Goal: Task Accomplishment & Management: Use online tool/utility

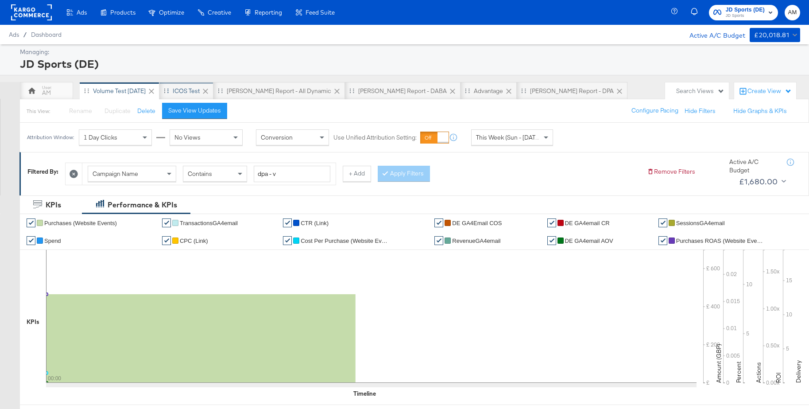
click at [184, 91] on div "iCOS Test" at bounding box center [186, 91] width 27 height 8
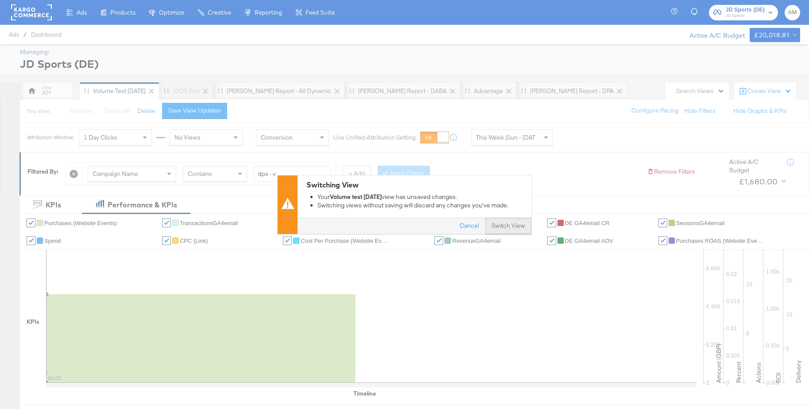
click at [510, 224] on button "Switch View" at bounding box center [509, 226] width 46 height 16
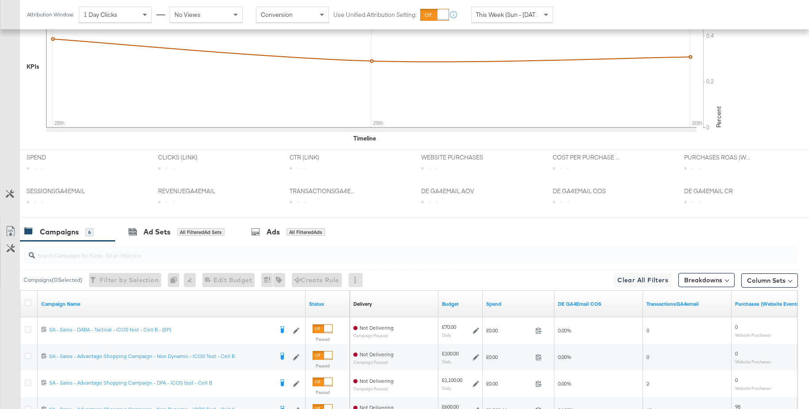
scroll to position [342, 0]
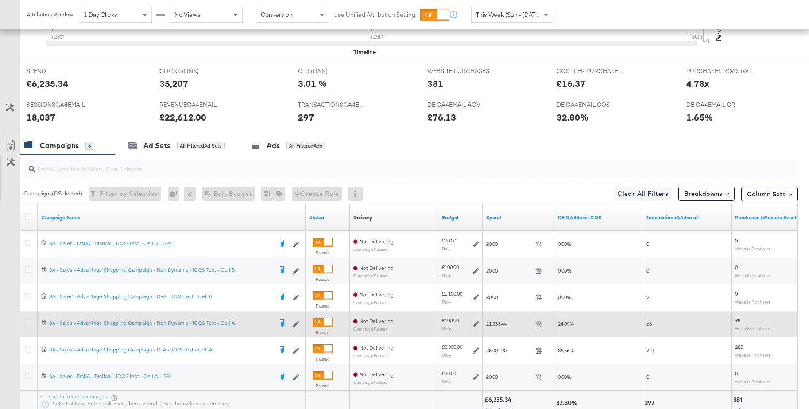
click at [27, 323] on icon at bounding box center [28, 322] width 7 height 7
click at [0, 0] on input "checkbox" at bounding box center [0, 0] width 0 height 0
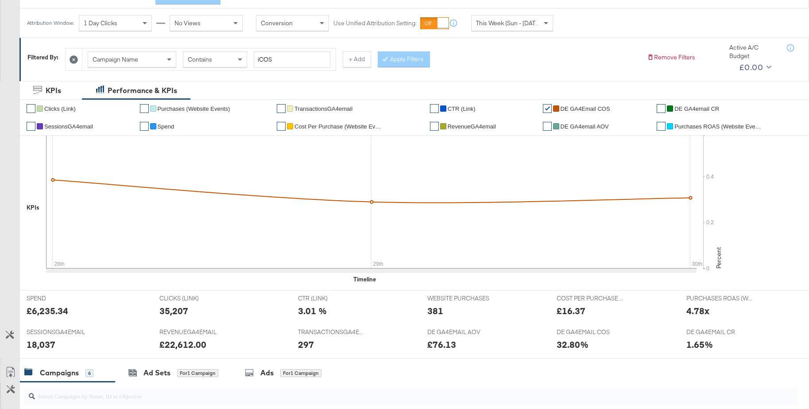
scroll to position [112, 0]
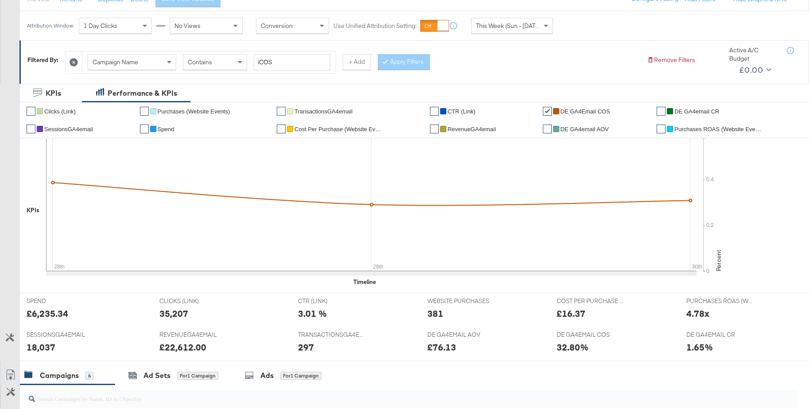
click at [506, 26] on span "This Week (Sun - Today)" at bounding box center [509, 26] width 66 height 8
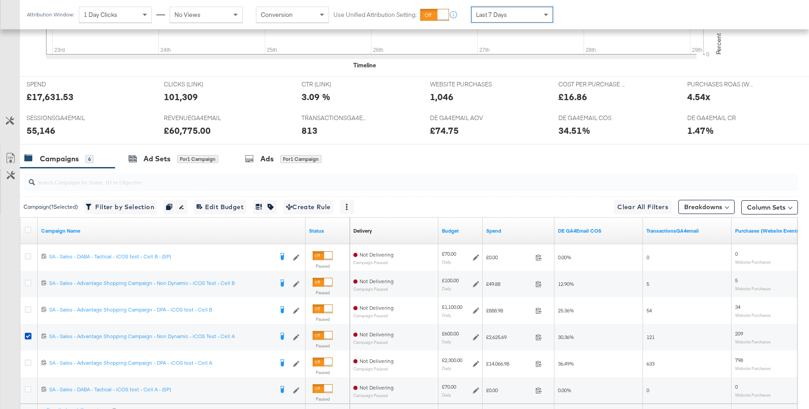
scroll to position [415, 0]
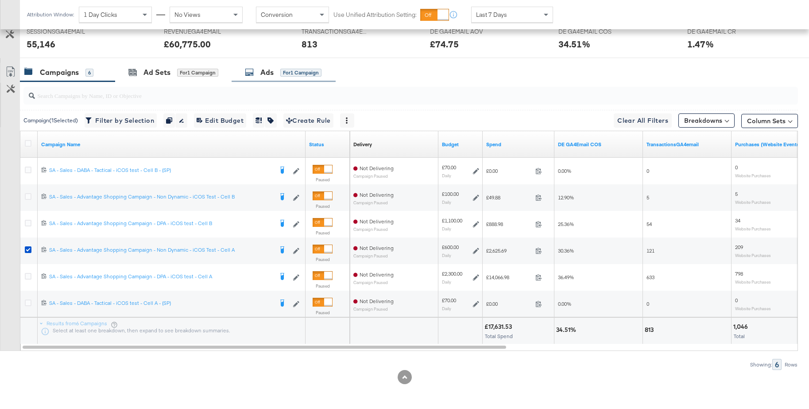
click at [266, 73] on div "Ads" at bounding box center [267, 72] width 13 height 10
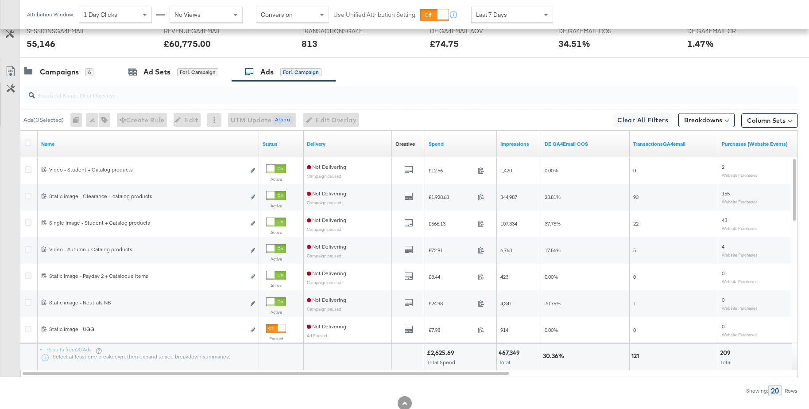
scroll to position [0, 0]
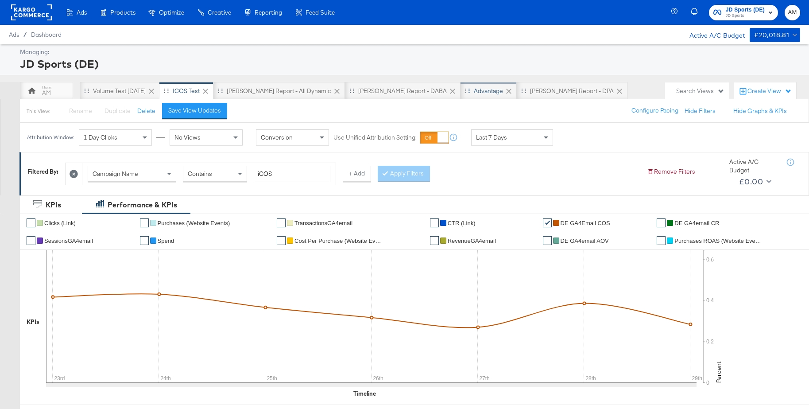
click at [474, 93] on div "Advantage" at bounding box center [488, 91] width 29 height 8
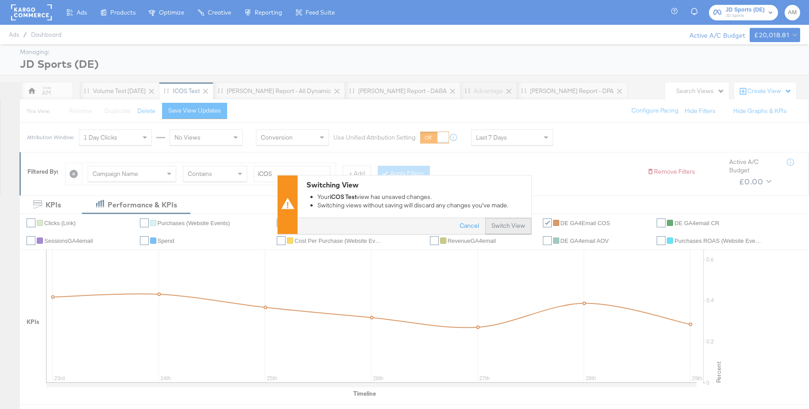
click at [506, 220] on button "Switch View" at bounding box center [509, 226] width 46 height 16
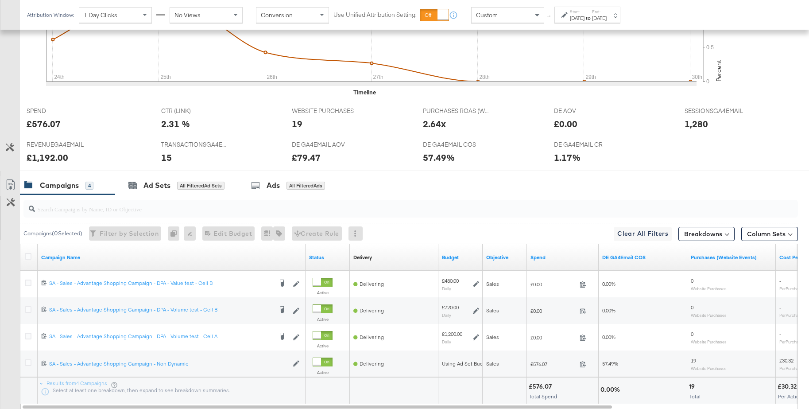
scroll to position [381, 0]
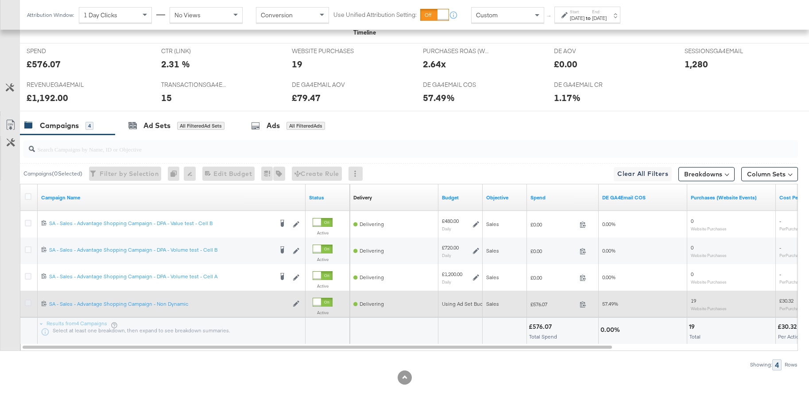
click at [31, 303] on icon at bounding box center [28, 303] width 7 height 7
click at [0, 0] on input "checkbox" at bounding box center [0, 0] width 0 height 0
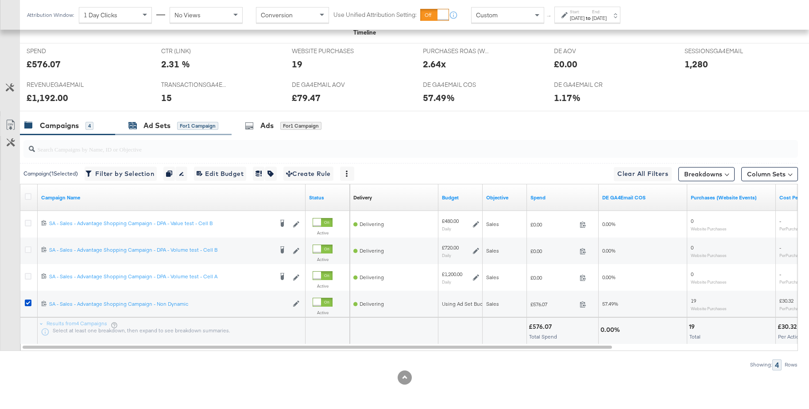
click at [145, 128] on div "Ad Sets" at bounding box center [157, 126] width 27 height 10
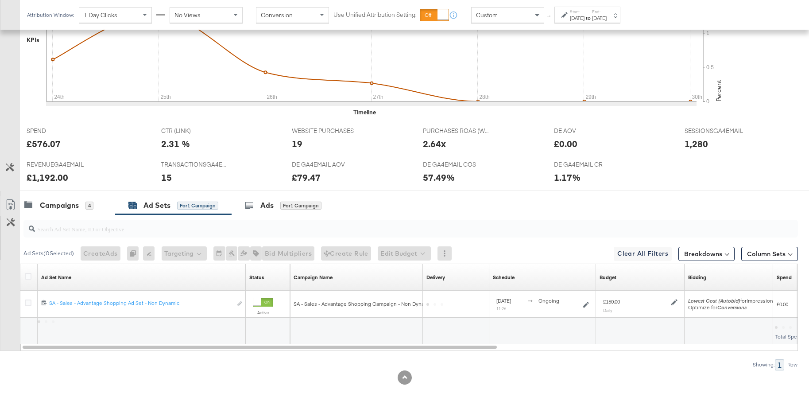
scroll to position [302, 0]
drag, startPoint x: 25, startPoint y: 275, endPoint x: 30, endPoint y: 274, distance: 5.0
click at [26, 275] on icon at bounding box center [28, 276] width 7 height 7
click at [0, 0] on input "checkbox" at bounding box center [0, 0] width 0 height 0
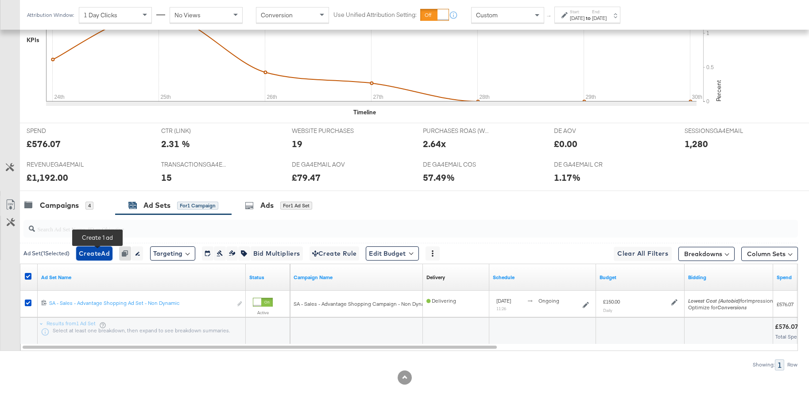
click at [94, 249] on span "Create Ad" at bounding box center [94, 253] width 31 height 11
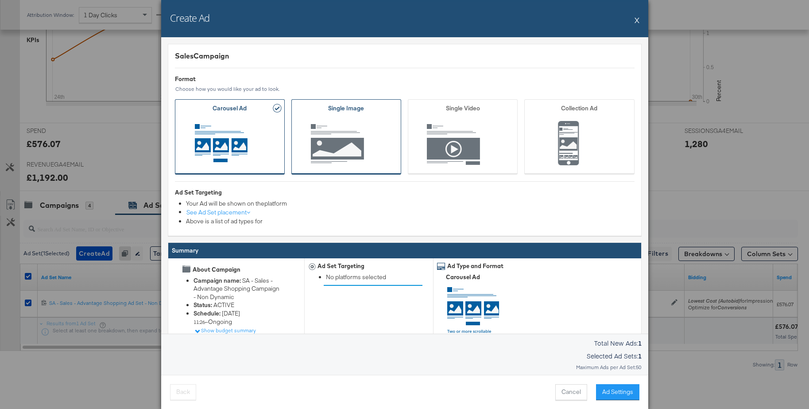
click at [319, 142] on span "Ad Format" at bounding box center [346, 144] width 82 height 49
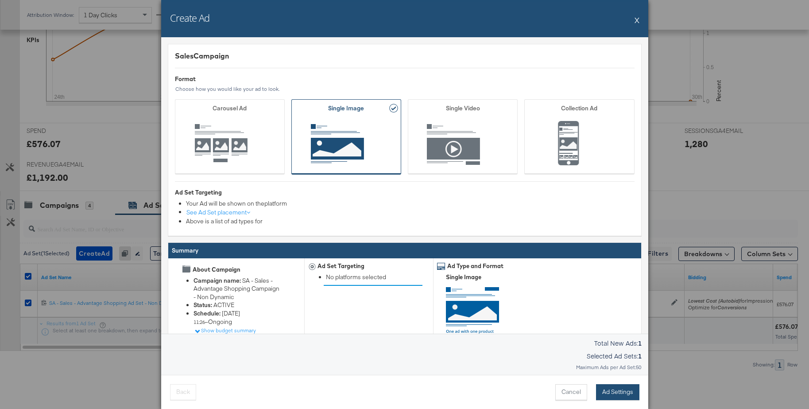
click at [618, 389] on button "Ad Settings" at bounding box center [617, 392] width 43 height 16
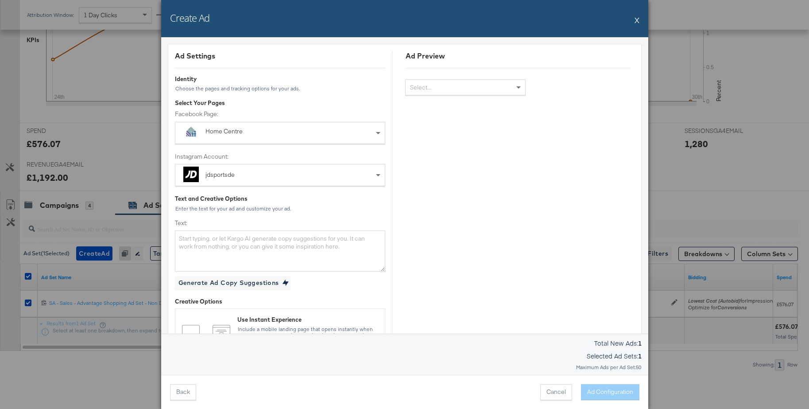
click at [214, 128] on div "Home Centre" at bounding box center [260, 131] width 109 height 9
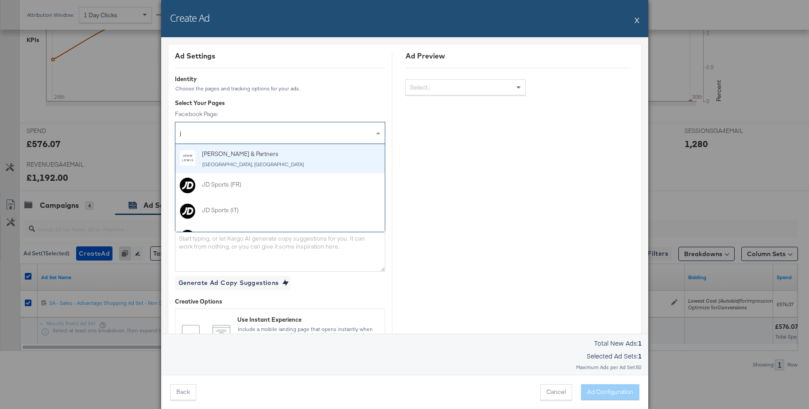
type input "jd"
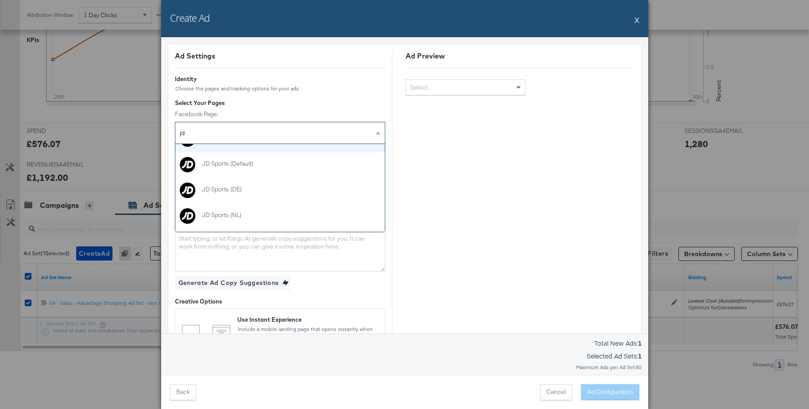
scroll to position [160, 0]
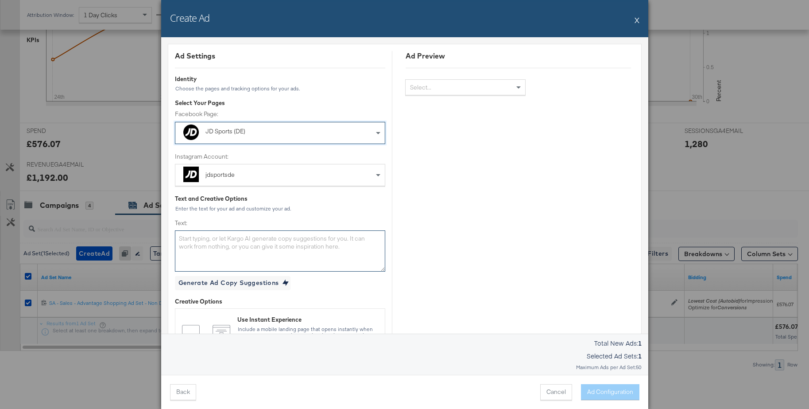
click at [229, 243] on textarea "Text:" at bounding box center [280, 250] width 210 height 41
paste textarea "Diese Deals willst du nicht verpassen. Sichere dir bis zu 40% Rabatt auf adidas…"
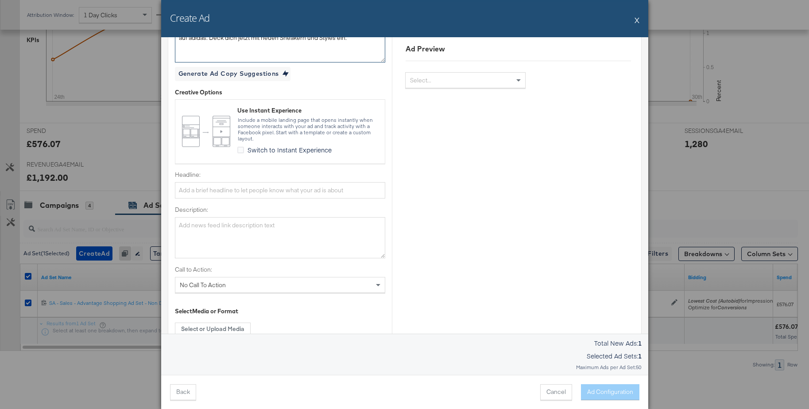
scroll to position [216, 0]
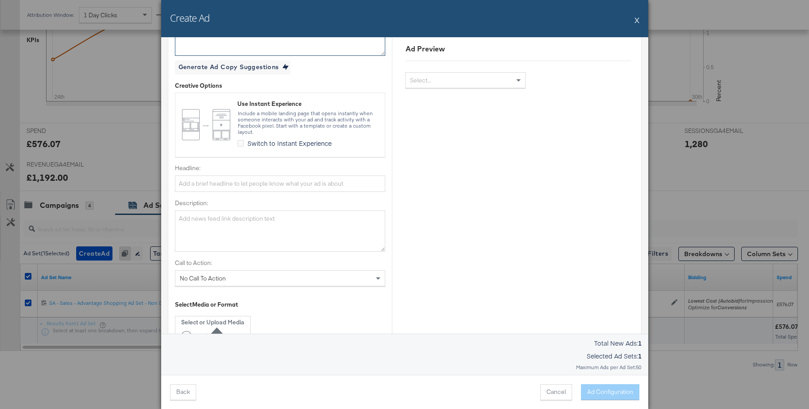
type textarea "Diese Deals willst du nicht verpassen. Sichere dir bis zu 40% Rabatt auf adidas…"
click at [219, 183] on input "Headline:" at bounding box center [280, 183] width 210 height 16
paste input "adidas: Bis zu 40% sparen"
type input "adidas: Bis zu 40% sparen"
drag, startPoint x: 202, startPoint y: 228, endPoint x: 206, endPoint y: 231, distance: 4.8
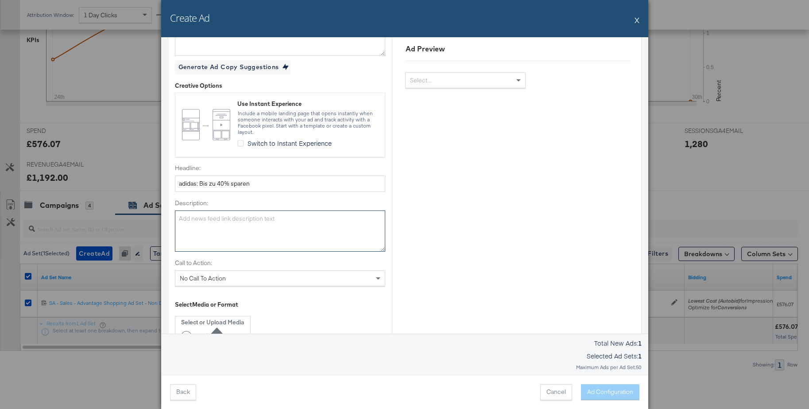
click at [202, 228] on textarea "Description:" at bounding box center [280, 230] width 210 height 41
click at [202, 279] on span "No Call To Action" at bounding box center [203, 278] width 46 height 8
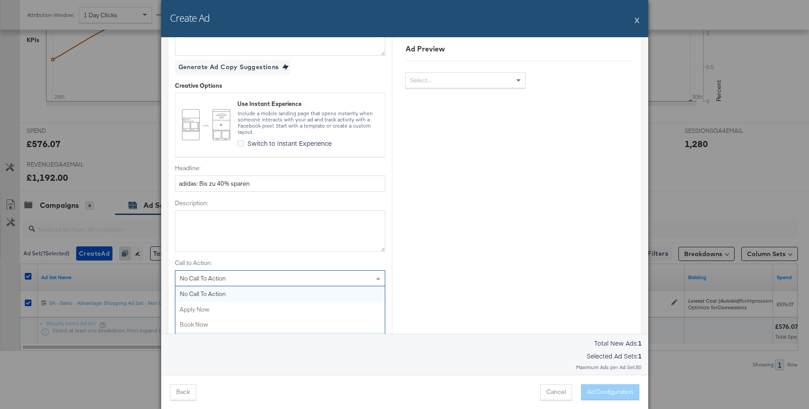
scroll to position [188, 0]
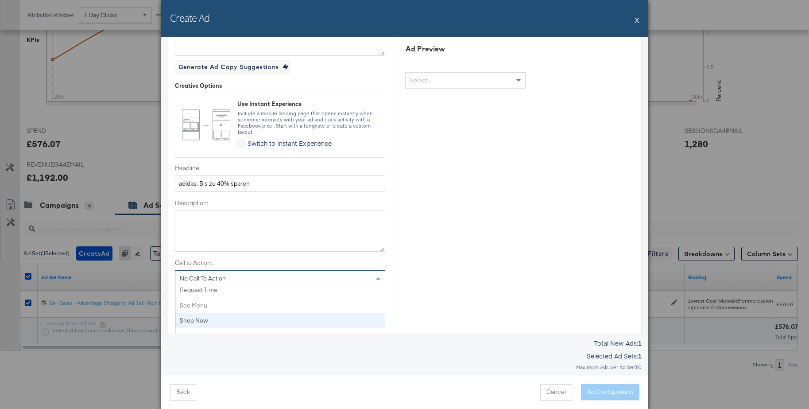
drag, startPoint x: 195, startPoint y: 319, endPoint x: 201, endPoint y: 314, distance: 7.9
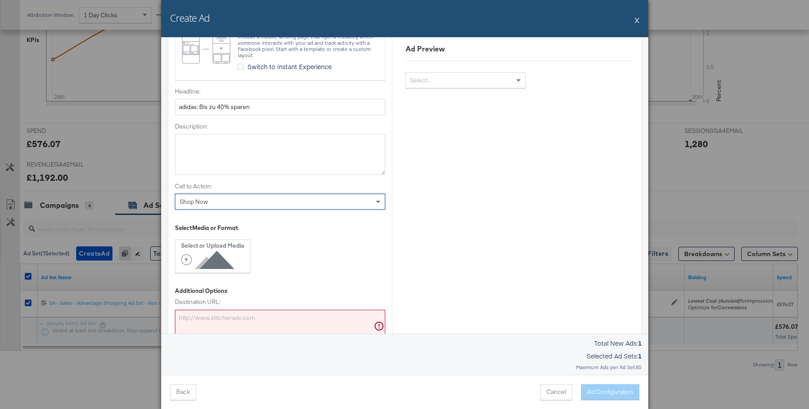
scroll to position [383, 0]
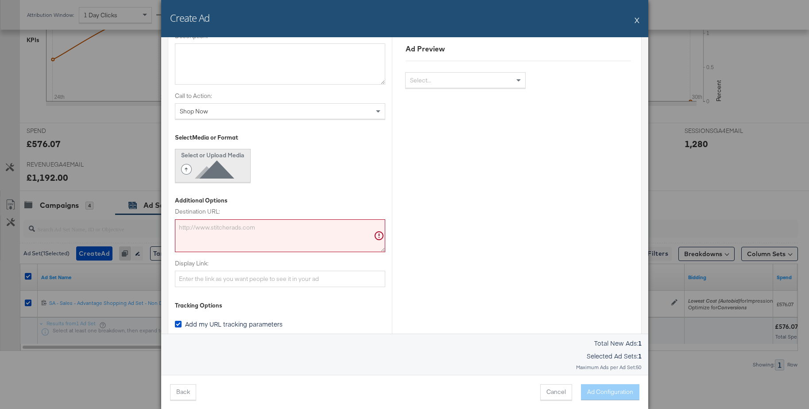
click at [213, 176] on icon at bounding box center [209, 170] width 57 height 20
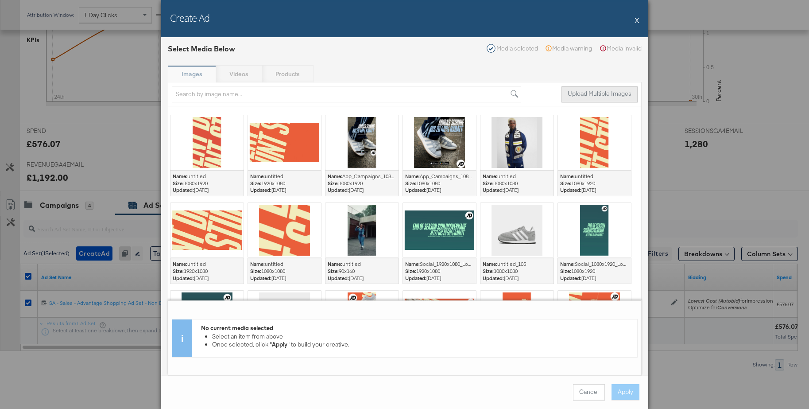
click at [579, 98] on button "Upload Multiple Images" at bounding box center [600, 94] width 76 height 16
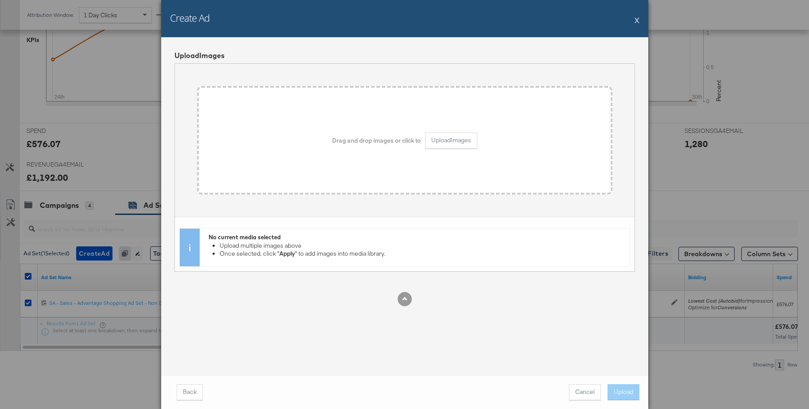
click at [577, 98] on div "Drag and drop images or click to Upload Images" at bounding box center [405, 140] width 394 height 87
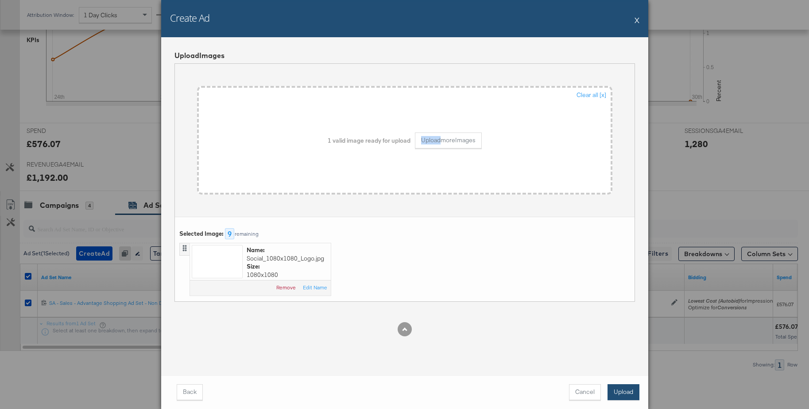
click at [618, 390] on button "Upload" at bounding box center [624, 392] width 32 height 16
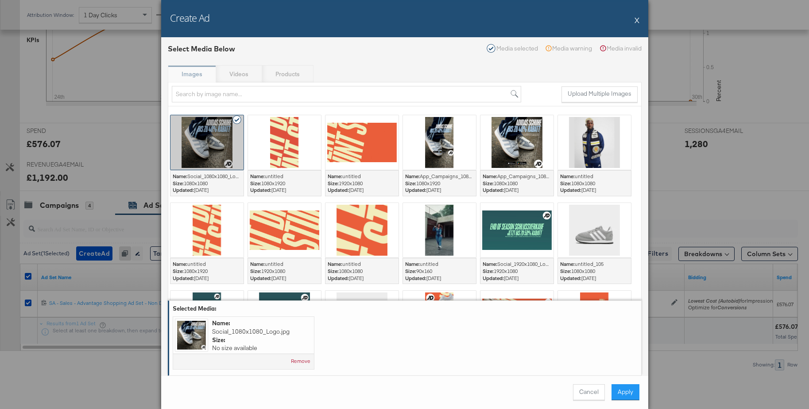
drag, startPoint x: 623, startPoint y: 393, endPoint x: 603, endPoint y: 378, distance: 24.5
click at [623, 393] on button "Apply" at bounding box center [626, 392] width 28 height 16
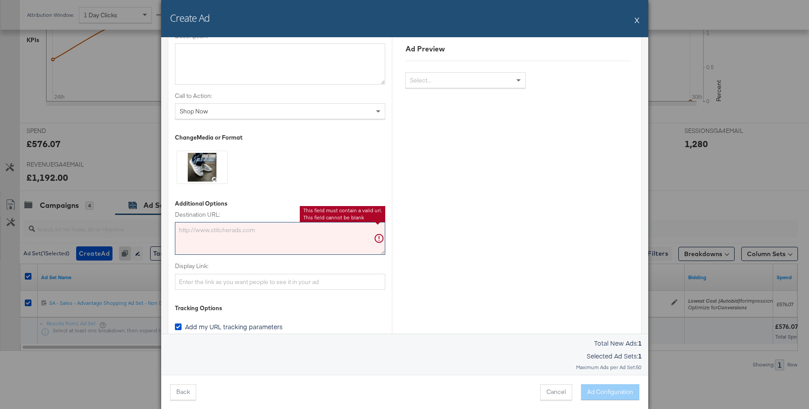
click at [256, 239] on textarea "Destination URL:" at bounding box center [280, 238] width 210 height 33
paste textarea "https://www.jdsports.de/marke/adidas/c/schuhe/sale/"
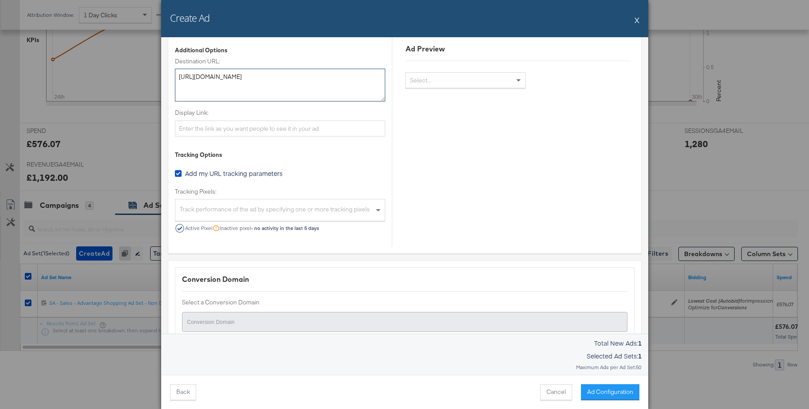
scroll to position [540, 0]
type textarea "https://www.jdsports.de/marke/adidas/c/schuhe/sale/"
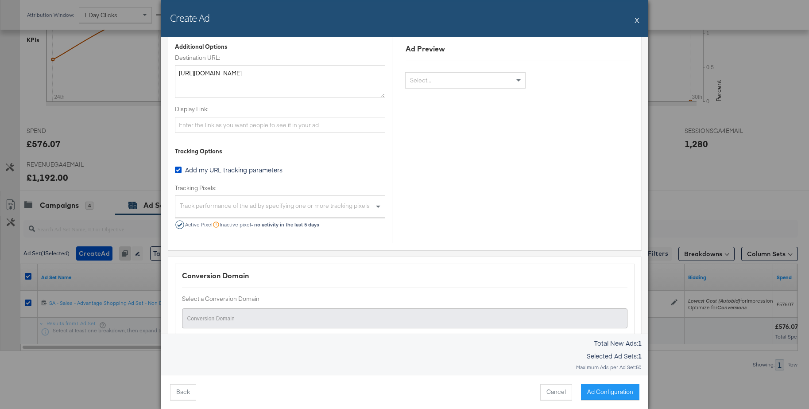
click at [282, 203] on div "Track performance of the ad by specifying one or more tracking pixels" at bounding box center [280, 207] width 210 height 19
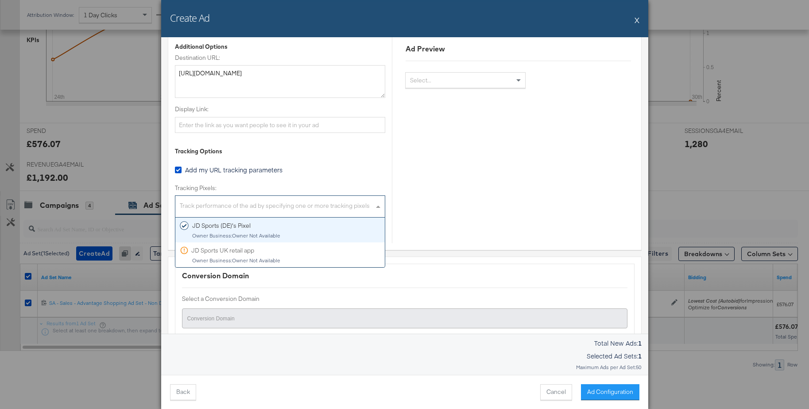
drag, startPoint x: 251, startPoint y: 230, endPoint x: 324, endPoint y: 229, distance: 73.1
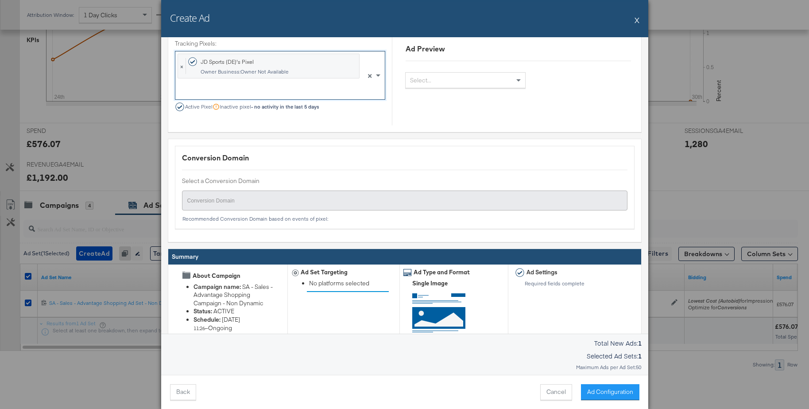
scroll to position [719, 0]
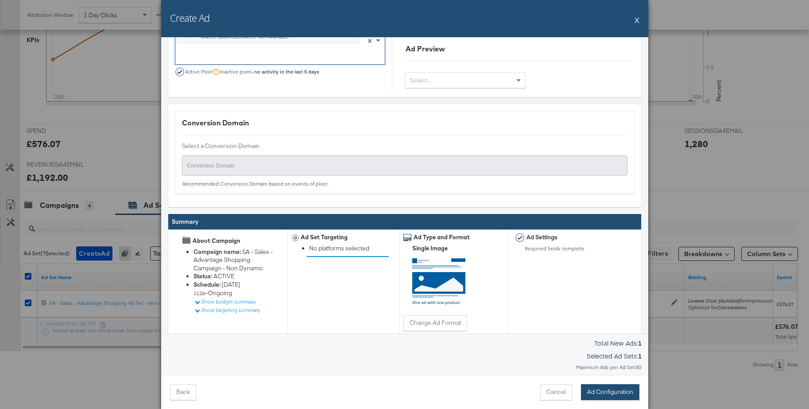
click at [603, 393] on button "Ad Configuration" at bounding box center [610, 392] width 58 height 16
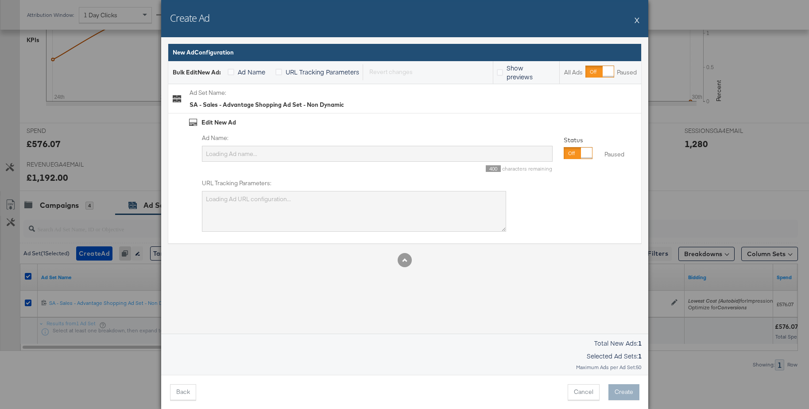
scroll to position [0, 0]
type input "SA - Sales - Advantage Shopping Ad Set - Non Dynamic"
type textarea "utm_campaign=SA - Sales - Advantage Shopping Campaign - Non Dynamic&utm_content…"
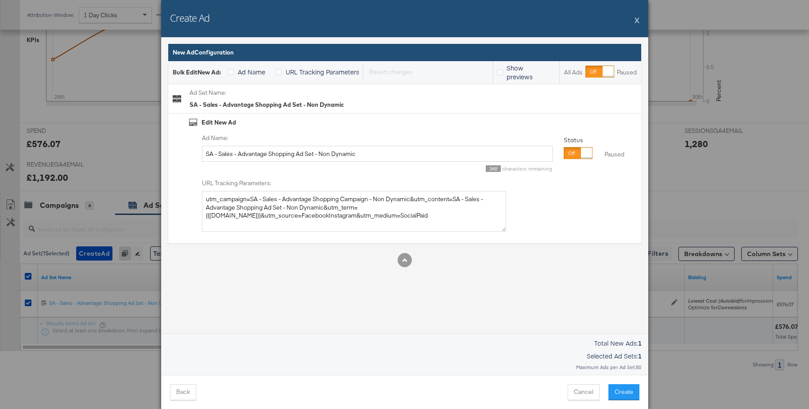
click at [567, 158] on div at bounding box center [578, 153] width 29 height 12
click at [408, 153] on input "SA - Sales - Advantage Shopping Ad Set - Non Dynamic" at bounding box center [377, 154] width 351 height 16
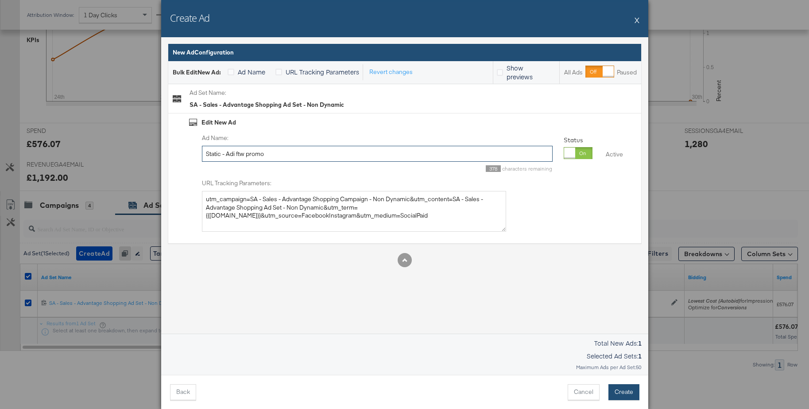
type input "Static - Adi ftw promo"
click at [623, 394] on button "Create" at bounding box center [624, 392] width 31 height 16
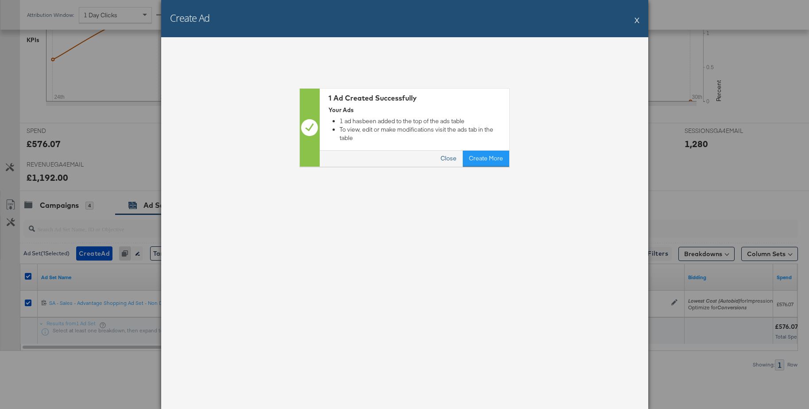
click at [451, 151] on button "Close" at bounding box center [449, 159] width 28 height 16
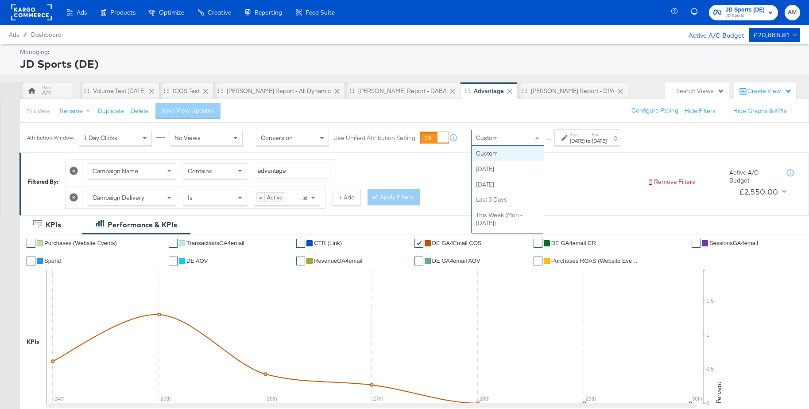
click at [484, 137] on span "Custom" at bounding box center [487, 138] width 22 height 8
drag, startPoint x: 486, startPoint y: 169, endPoint x: 531, endPoint y: 161, distance: 46.4
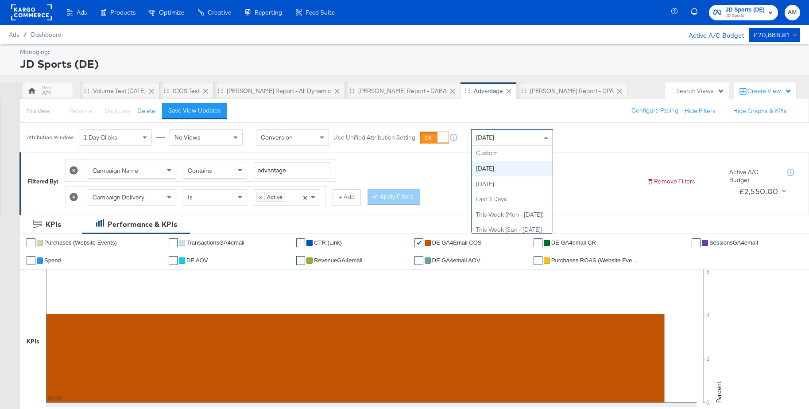
click at [499, 139] on div "Today" at bounding box center [512, 137] width 81 height 15
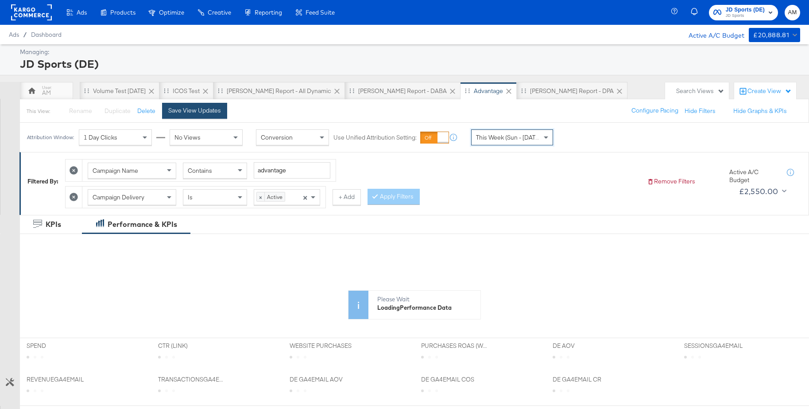
click at [207, 114] on div "Save View Updates" at bounding box center [194, 110] width 53 height 8
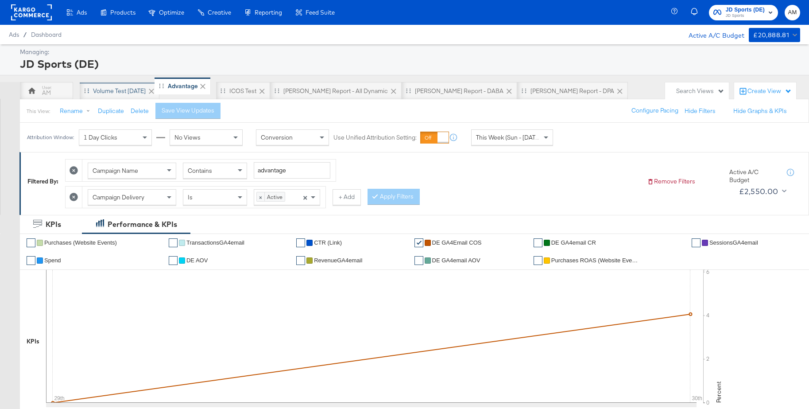
drag, startPoint x: 413, startPoint y: 91, endPoint x: 157, endPoint y: 86, distance: 256.6
click at [157, 86] on div "AM Volume test Sep 25 iCOS Test SA - JD Report - All Dynamic SA - JD Report - D…" at bounding box center [340, 91] width 641 height 18
click at [113, 92] on div "Volume test Sep 25" at bounding box center [119, 91] width 53 height 8
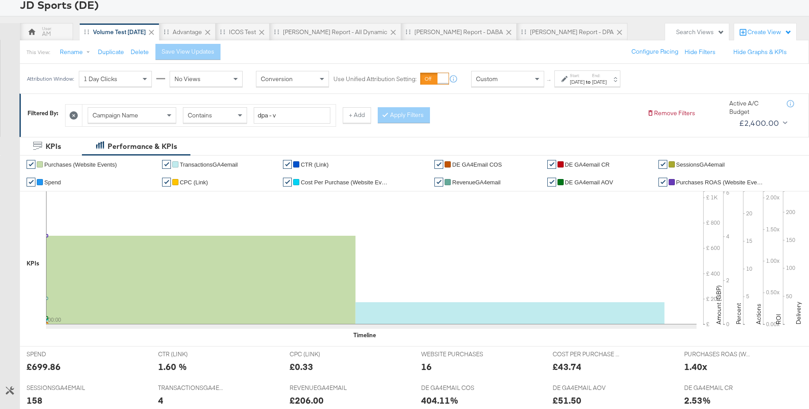
scroll to position [128, 0]
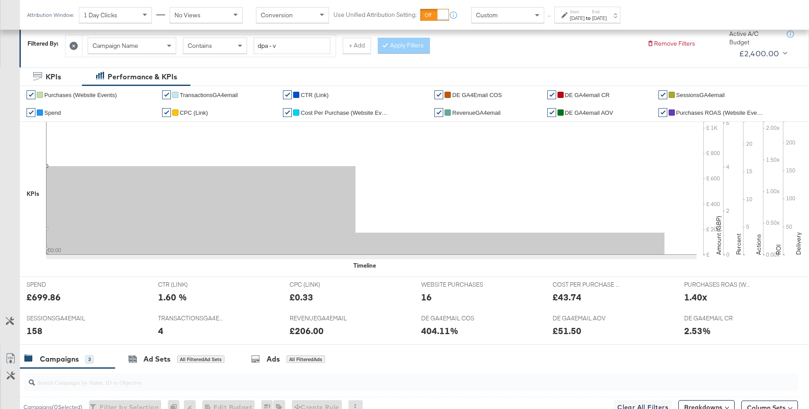
click at [458, 94] on span "DE GA4Email COS" at bounding box center [477, 95] width 50 height 7
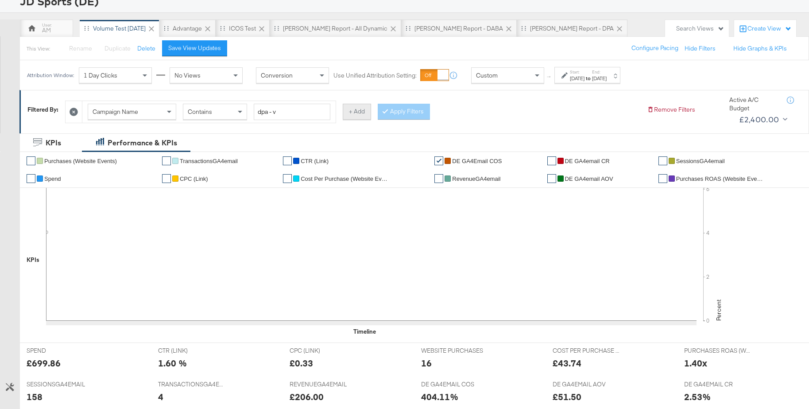
scroll to position [0, 0]
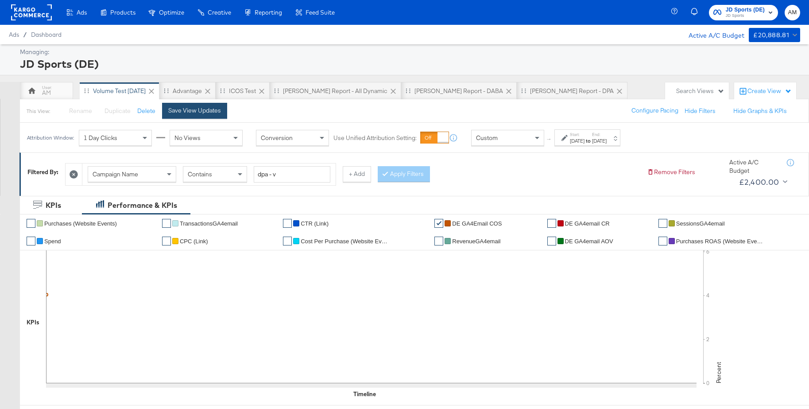
click at [199, 115] on button "Save View Updates" at bounding box center [194, 111] width 65 height 16
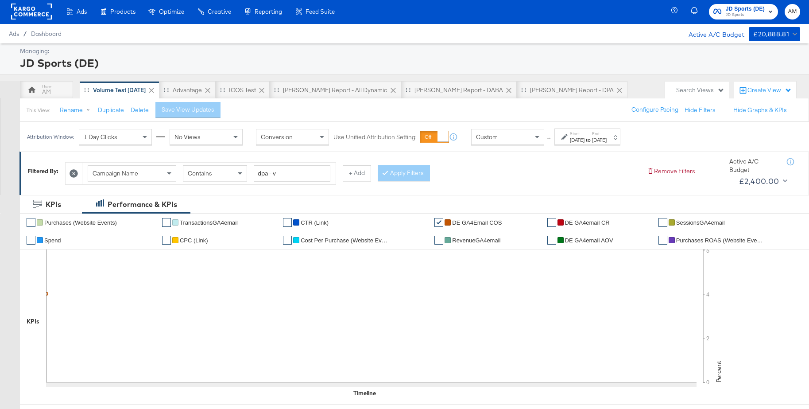
click at [24, 14] on rect at bounding box center [31, 12] width 41 height 16
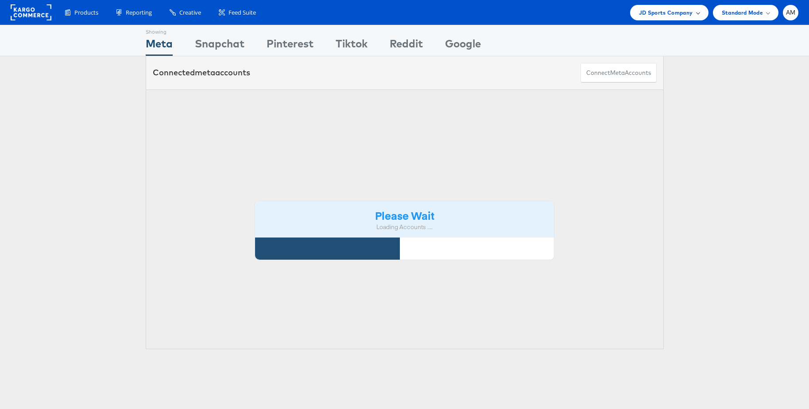
scroll to position [1, 0]
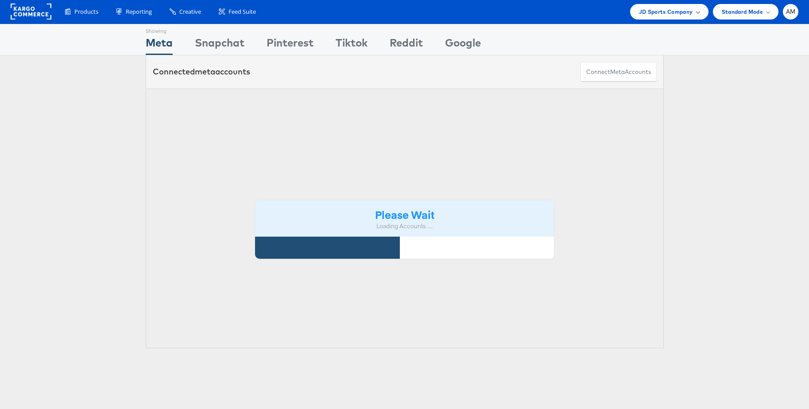
click at [671, 11] on span "JD Sports Company" at bounding box center [666, 11] width 54 height 9
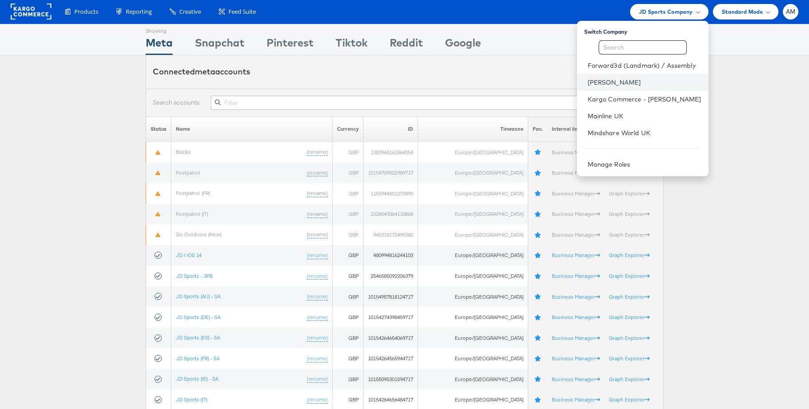
click at [614, 83] on link "John Lewis" at bounding box center [645, 82] width 114 height 9
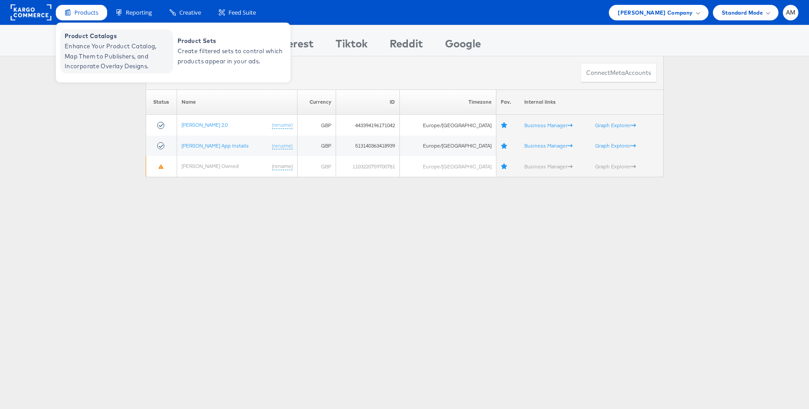
click at [93, 50] on span "Enhance Your Product Catalog, Map Them to Publishers, and Incorporate Overlay D…" at bounding box center [118, 56] width 106 height 30
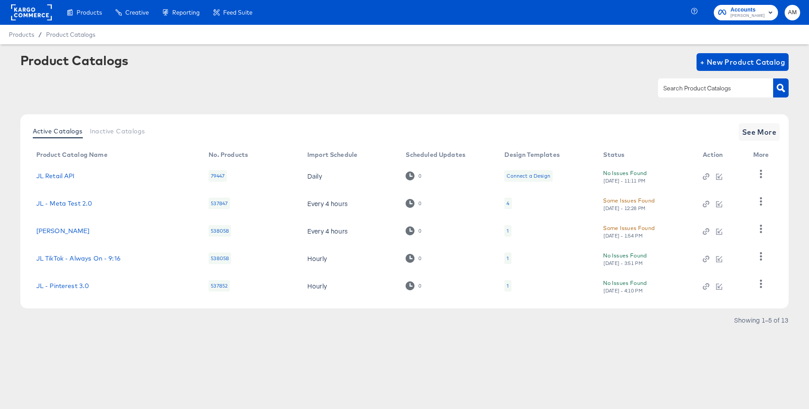
click at [699, 87] on input "text" at bounding box center [709, 88] width 94 height 10
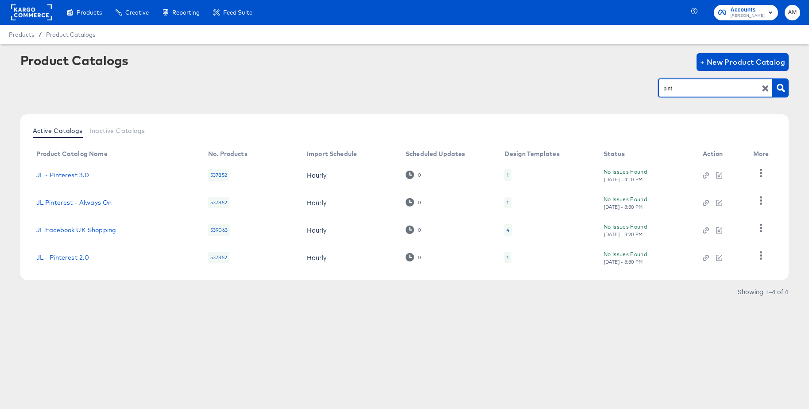
type input "pint"
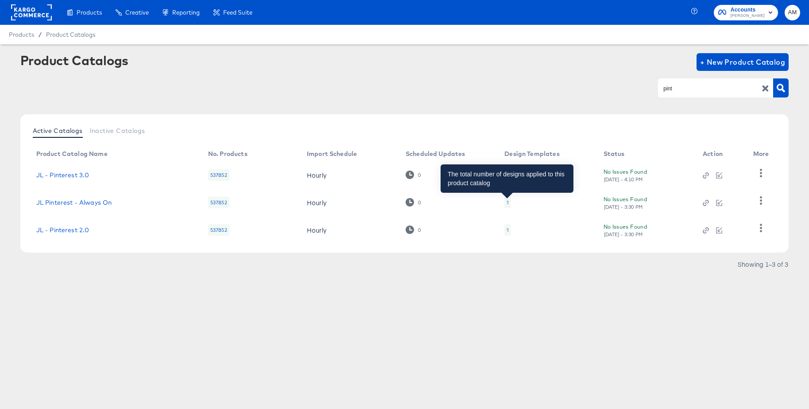
click at [507, 202] on div "1" at bounding box center [508, 202] width 2 height 7
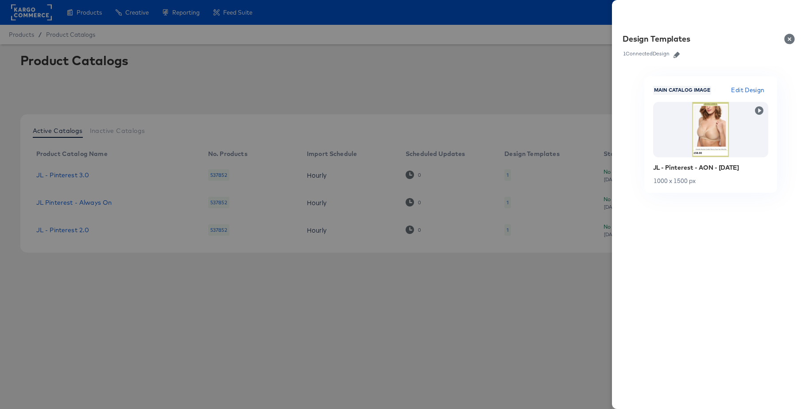
click at [510, 245] on div at bounding box center [404, 204] width 809 height 409
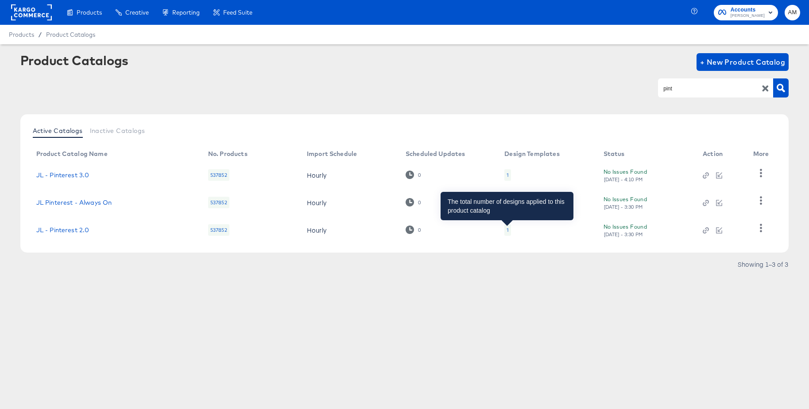
click at [507, 230] on div "1" at bounding box center [508, 229] width 2 height 7
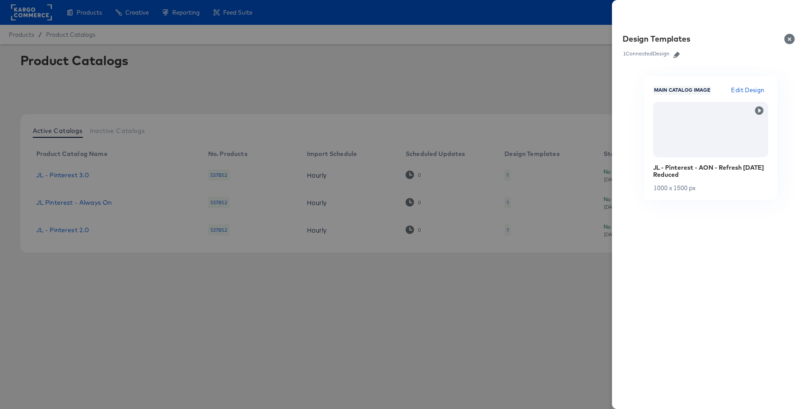
click at [497, 269] on div at bounding box center [404, 204] width 809 height 409
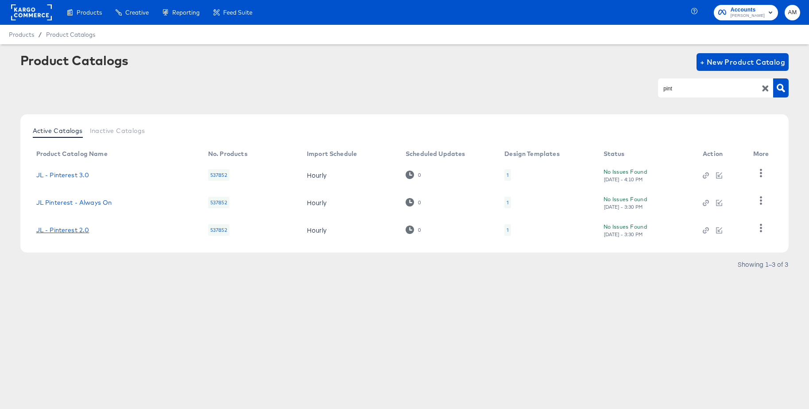
click at [80, 228] on link "JL - Pinterest 2.0" at bounding box center [62, 229] width 53 height 7
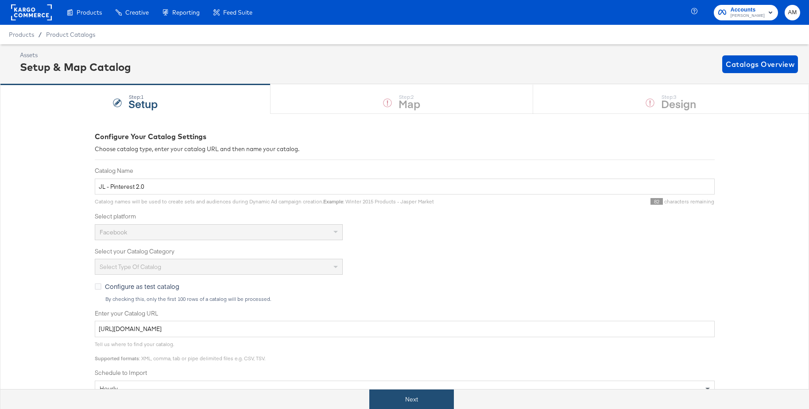
click at [415, 401] on button "Next" at bounding box center [412, 399] width 85 height 20
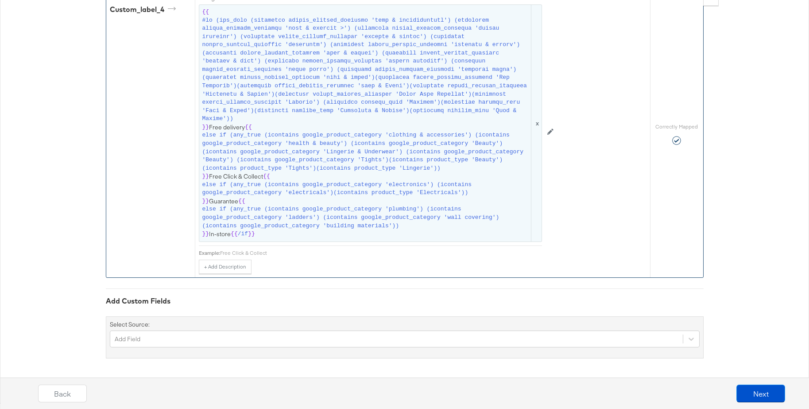
scroll to position [1863, 0]
